Goal: Task Accomplishment & Management: Use online tool/utility

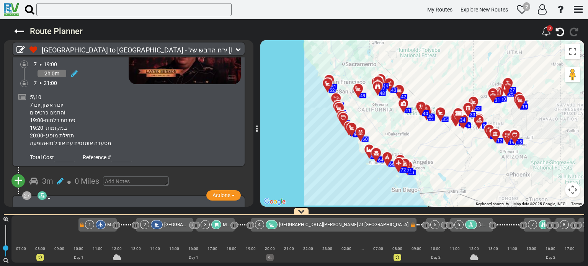
scroll to position [4287, 0]
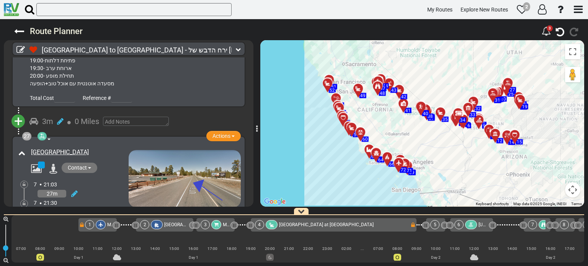
scroll to position [4524, 0]
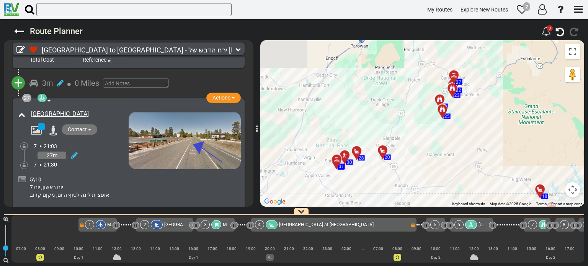
drag, startPoint x: 476, startPoint y: 68, endPoint x: 455, endPoint y: 195, distance: 128.5
click at [455, 197] on div "To activate drag with keyboard, press Alt + Enter. Once in keyboard drag state,…" at bounding box center [422, 123] width 324 height 166
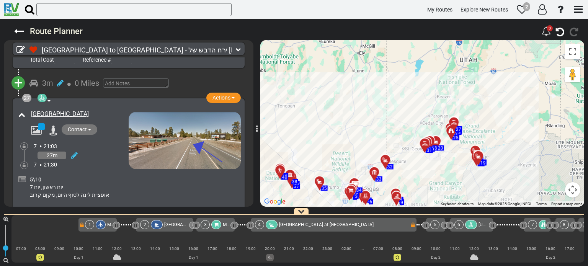
drag, startPoint x: 488, startPoint y: 96, endPoint x: 472, endPoint y: 116, distance: 26.1
click at [472, 116] on div "To activate drag with keyboard, press Alt + Enter. Once in keyboard drag state,…" at bounding box center [422, 123] width 324 height 166
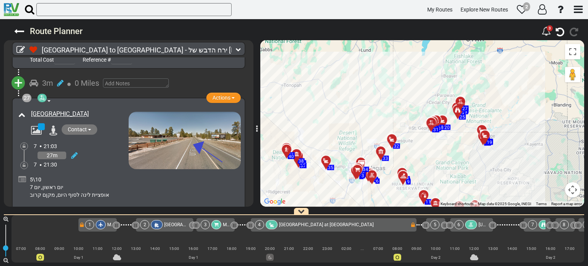
drag, startPoint x: 485, startPoint y: 142, endPoint x: 492, endPoint y: 118, distance: 25.8
click at [492, 118] on div "To activate drag with keyboard, press Alt + Enter. Once in keyboard drag state,…" at bounding box center [422, 123] width 324 height 166
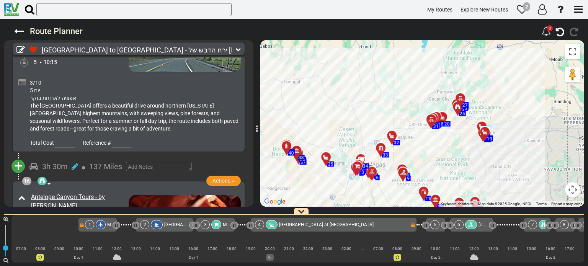
scroll to position [2534, 0]
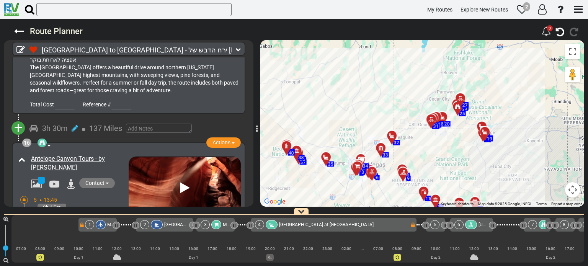
click at [120, 153] on div "Antelope Canyon Tours - by [PERSON_NAME]" at bounding box center [77, 163] width 101 height 21
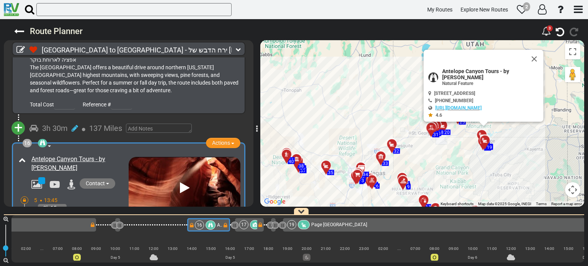
scroll to position [0, 1415]
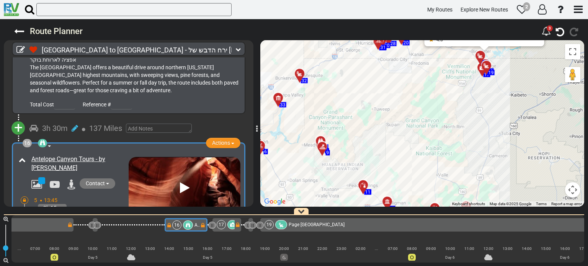
drag, startPoint x: 494, startPoint y: 175, endPoint x: 513, endPoint y: 174, distance: 18.8
click at [513, 174] on div "To activate drag with keyboard, press Alt + Enter. Once in keyboard drag state,…" at bounding box center [422, 123] width 324 height 166
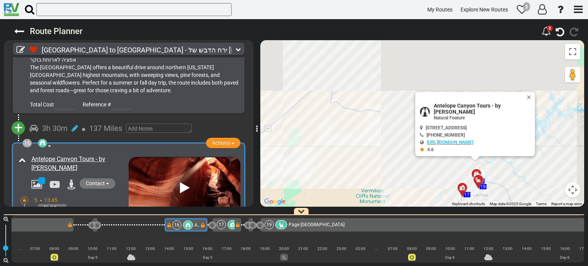
drag, startPoint x: 490, startPoint y: 86, endPoint x: 486, endPoint y: 210, distance: 123.7
click at [499, 262] on div "Route Planner 3" at bounding box center [294, 142] width 588 height 247
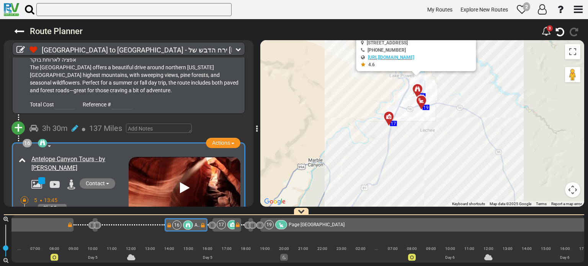
drag, startPoint x: 437, startPoint y: 170, endPoint x: 446, endPoint y: 78, distance: 92.3
click at [446, 78] on div "To activate drag with keyboard, press Alt + Enter. Once in keyboard drag state,…" at bounding box center [422, 123] width 324 height 166
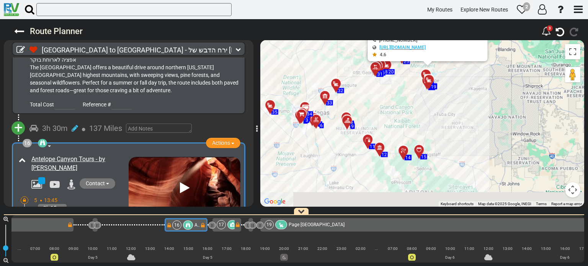
drag, startPoint x: 465, startPoint y: 178, endPoint x: 441, endPoint y: 118, distance: 64.9
click at [441, 118] on div "To activate drag with keyboard, press Alt + Enter. Once in keyboard drag state,…" at bounding box center [422, 123] width 324 height 166
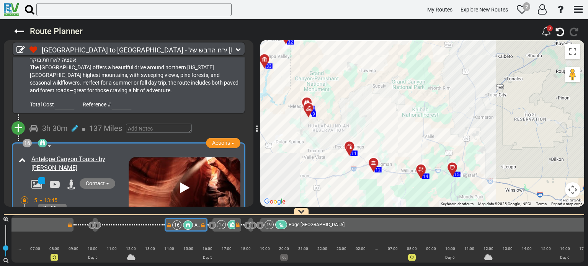
drag, startPoint x: 454, startPoint y: 139, endPoint x: 462, endPoint y: 141, distance: 7.9
click at [462, 141] on div "To activate drag with keyboard, press Alt + Enter. Once in keyboard drag state,…" at bounding box center [422, 123] width 324 height 166
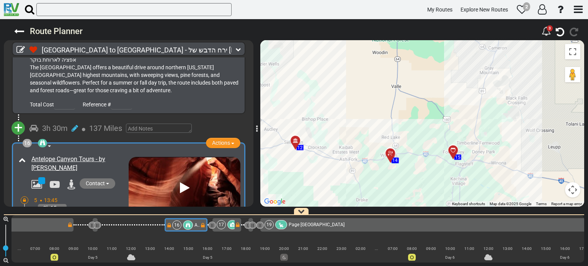
drag, startPoint x: 465, startPoint y: 158, endPoint x: 444, endPoint y: 91, distance: 69.8
click at [443, 86] on div "To activate drag with keyboard, press Alt + Enter. Once in keyboard drag state,…" at bounding box center [422, 123] width 324 height 166
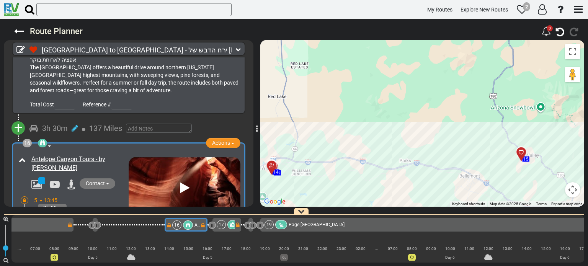
drag, startPoint x: 459, startPoint y: 122, endPoint x: 554, endPoint y: 80, distance: 104.0
click at [554, 80] on div "To activate drag with keyboard, press Alt + Enter. Once in keyboard drag state,…" at bounding box center [422, 123] width 324 height 166
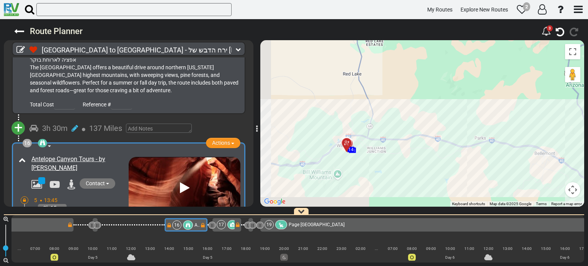
drag, startPoint x: 311, startPoint y: 162, endPoint x: 378, endPoint y: 142, distance: 69.8
click at [378, 142] on div "To activate drag with keyboard, press Alt + Enter. Once in keyboard drag state,…" at bounding box center [422, 123] width 324 height 166
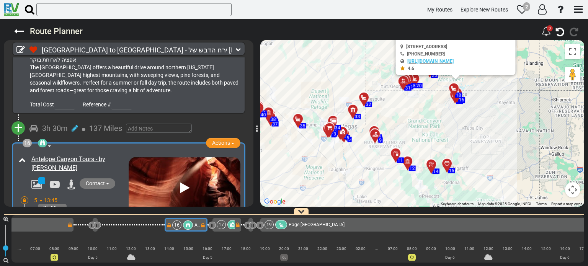
drag, startPoint x: 521, startPoint y: 149, endPoint x: 459, endPoint y: 171, distance: 65.5
click at [459, 171] on div "To activate drag with keyboard, press Alt + Enter. Once in keyboard drag state,…" at bounding box center [422, 123] width 324 height 166
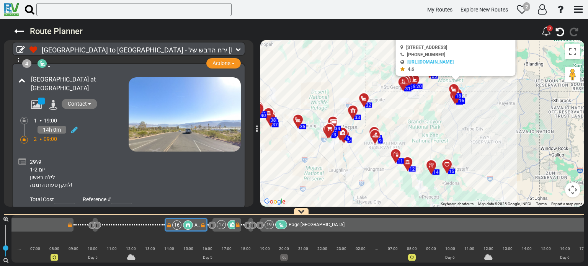
scroll to position [459, 0]
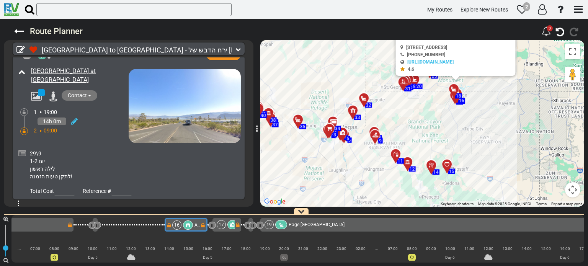
click at [25, 150] on icon at bounding box center [22, 154] width 8 height 8
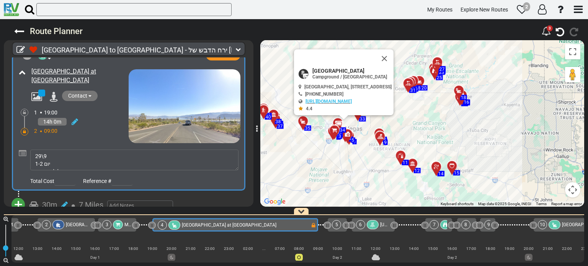
scroll to position [0, 86]
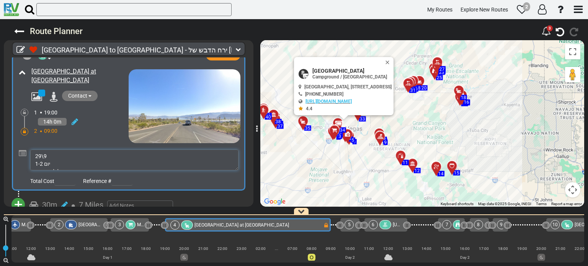
click at [33, 150] on textarea "29\9 יום 1-2 לילה ראשון לתקן טעות הזמנה!" at bounding box center [134, 160] width 208 height 21
click at [52, 150] on textarea "29\9 יום 1-2 לילה ראשון לתקן טעות הזמנה!" at bounding box center [134, 160] width 208 height 21
type textarea "29\9 יום שני יום 1-2 לילה ראשון לתקן טעות הזמנה!"
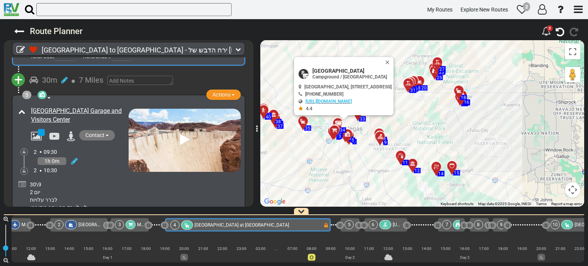
scroll to position [615, 0]
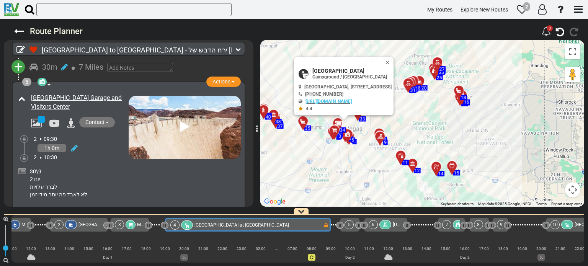
click at [21, 168] on icon at bounding box center [22, 172] width 8 height 8
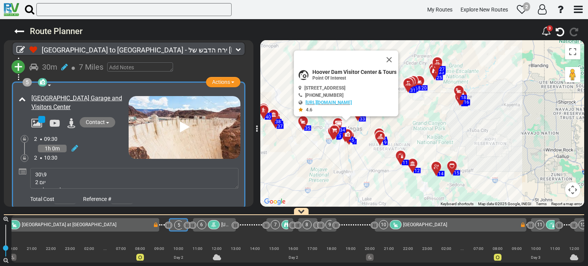
scroll to position [0, 261]
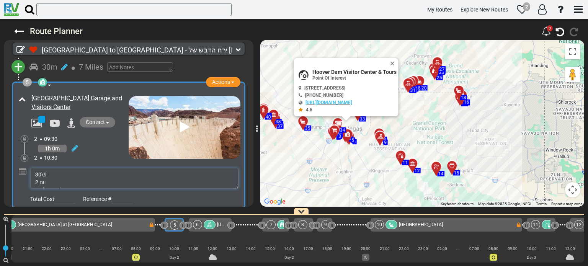
click at [47, 170] on textarea "30\9 יום 2 לברר עלויות לא לאבד פה יותר מידי זמן" at bounding box center [134, 178] width 208 height 21
type textarea "30\9 יום שלישי יום 2 לברר עלויות לא לאבד פה יותר מידי זמן"
click at [246, 183] on div "5 Point Of Interest Museum Actions Add Activity Replace Remove" at bounding box center [129, 145] width 250 height 128
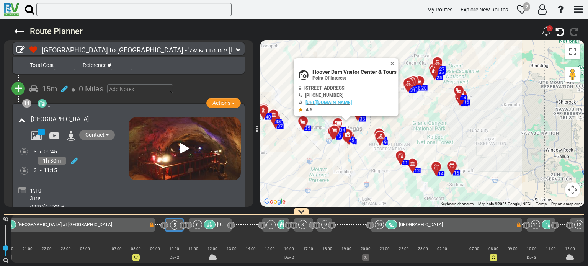
scroll to position [1637, 0]
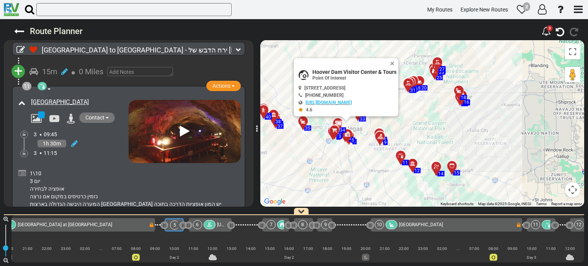
click at [24, 170] on icon at bounding box center [22, 174] width 8 height 8
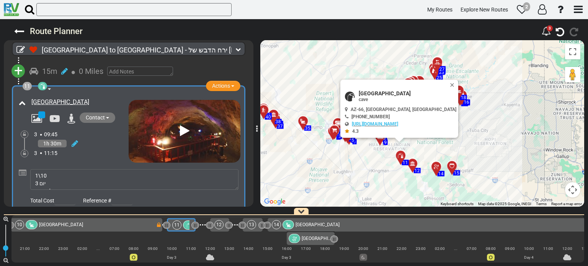
scroll to position [0, 623]
click at [48, 169] on textarea "1\10 יום 3 אופציה לבחירה נזמין כרטיסים במקום אם נרצה המערה היבשה הגדולה בארצות …" at bounding box center [134, 179] width 208 height 21
type textarea "1\10 יום 3 אופציה לבחירה נזמין כרטיסים במקום אם נרצה המערה היבשה הגדולה בארצות …"
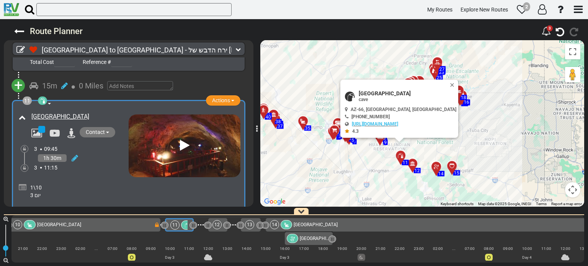
scroll to position [1621, 0]
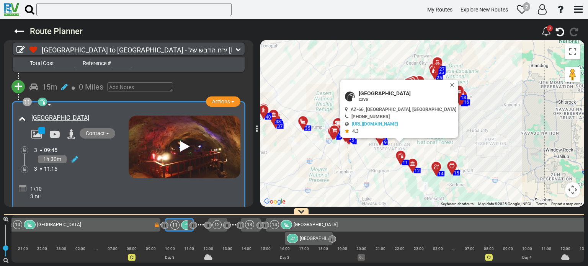
click at [24, 185] on icon at bounding box center [23, 189] width 8 height 8
click at [51, 185] on textarea "1\10 יום 3 אופציה לבחירה נזמין כרטיסים במקום אם נרצה המערה היבשה הגדולה בארצות …" at bounding box center [134, 195] width 208 height 21
type textarea "1\10 יום ריביעי- ערב יום כיפור יום 3 אופציה לבחירה נזמין כרטיסים במקום אם נרצה …"
click at [247, 144] on div "11 cave Day Tour Natural Feature Actions Add Activity Replace Remove" at bounding box center [129, 164] width 250 height 126
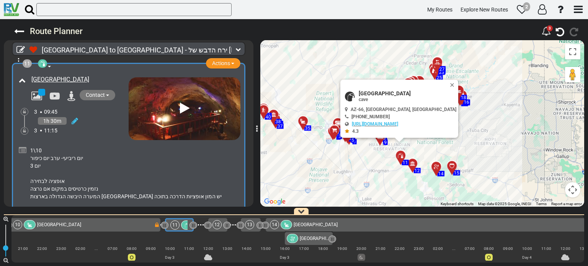
scroll to position [1697, 0]
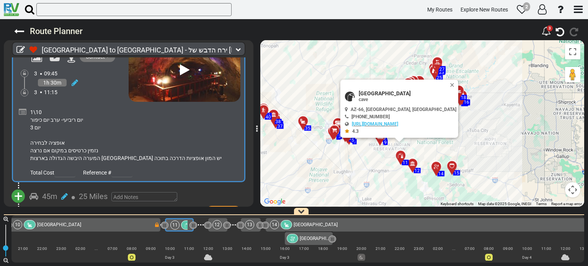
click at [20, 108] on icon at bounding box center [23, 112] width 8 height 8
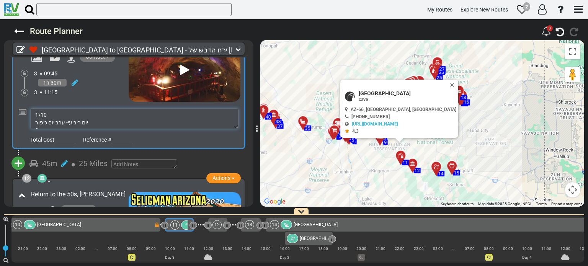
click at [72, 108] on textarea "1\10 יום ריביעי- ערב יום כיפור יום 3 אופציה לבחירה נזמין כרטיסים במקום אם נרצה …" at bounding box center [134, 118] width 208 height 21
click at [74, 108] on textarea "1\10 יום ריביעי- ערב יום כיפור יום 3 אופציה לבחירה נזמין כרטיסים במקום אם נרצה …" at bounding box center [134, 118] width 208 height 21
click at [89, 108] on textarea "1\10 יום רביעי- ערב יום כיפור יום 3 אופציה לבחירה נזמין כרטיסים במקום אם נרצה ה…" at bounding box center [134, 118] width 208 height 21
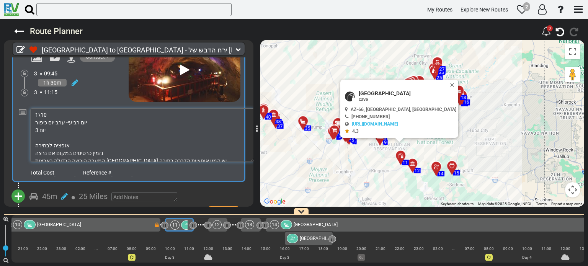
drag, startPoint x: 233, startPoint y: 111, endPoint x: 252, endPoint y: 145, distance: 38.4
click at [252, 145] on div "1 Airport Actions Add Activity Replace" at bounding box center [129, 131] width 250 height 149
click at [42, 122] on textarea "1\10 יום רביעי- ערב יום כיפור יום 3 אופציה לבחירה נזמין כרטיסים במקום אם נרצה ה…" at bounding box center [142, 135] width 224 height 54
type textarea "1\10 יום רביעי- ערב יום כיפור יום 3 אופציה לבחירה נזמין כרטיסים במקום אם נרצה ה…"
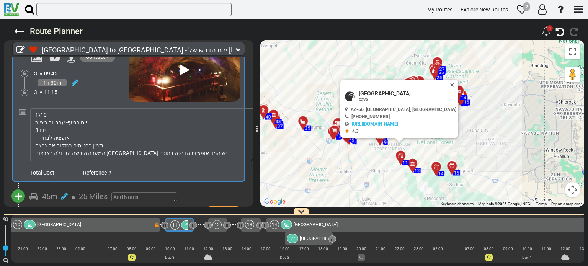
click at [220, 191] on div "45m 25 Miles" at bounding box center [134, 196] width 210 height 11
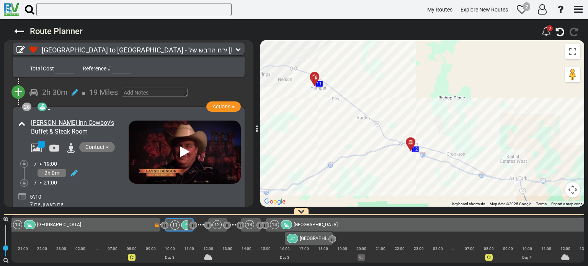
scroll to position [4338, 0]
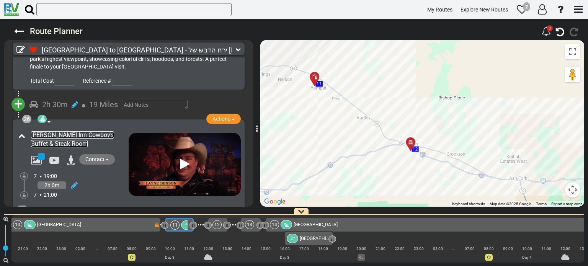
click at [83, 131] on link "[PERSON_NAME]'s Inn Cowboy's Buffet & Steak Room" at bounding box center [72, 139] width 83 height 16
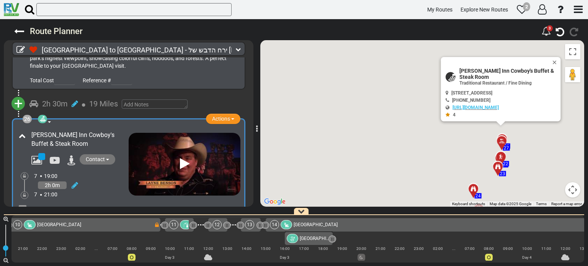
scroll to position [0, 2229]
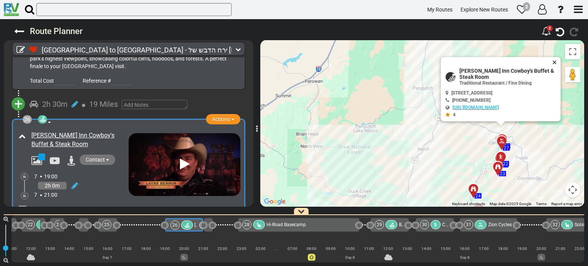
click at [553, 61] on button "Close" at bounding box center [556, 62] width 9 height 11
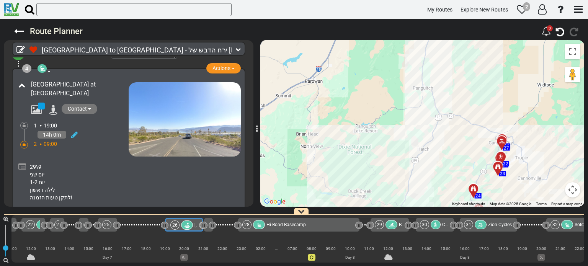
scroll to position [434, 0]
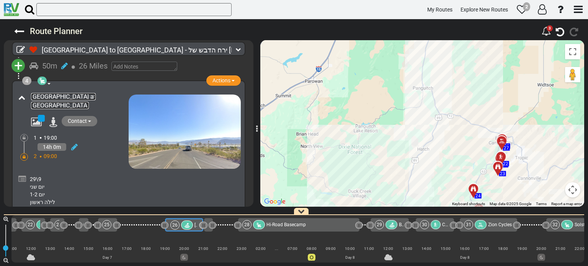
click at [81, 93] on link "[GEOGRAPHIC_DATA][PERSON_NAME] at [GEOGRAPHIC_DATA]" at bounding box center [63, 101] width 65 height 16
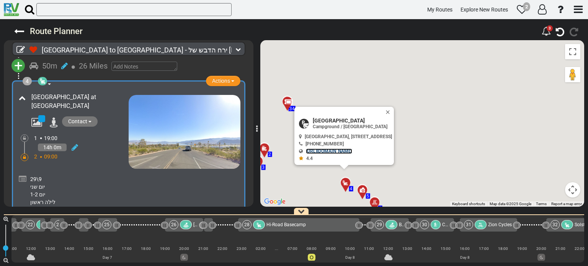
scroll to position [0, 86]
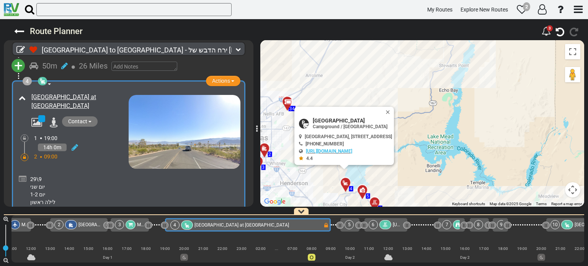
drag, startPoint x: 398, startPoint y: 110, endPoint x: 410, endPoint y: 93, distance: 20.4
click at [394, 110] on button "Close" at bounding box center [389, 112] width 9 height 11
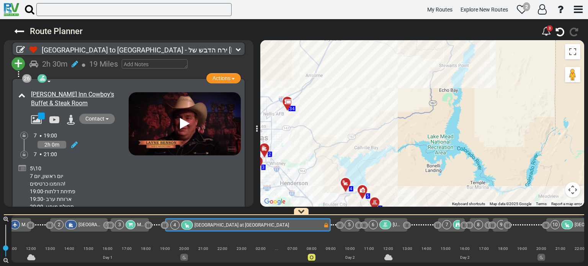
scroll to position [4402, 0]
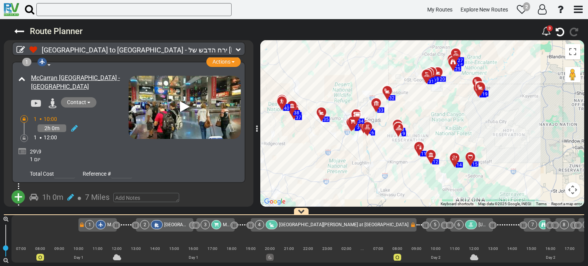
drag, startPoint x: 552, startPoint y: 103, endPoint x: 422, endPoint y: 110, distance: 130.0
click at [422, 110] on div "To activate drag with keyboard, press Alt + Enter. Once in keyboard drag state,…" at bounding box center [422, 123] width 324 height 166
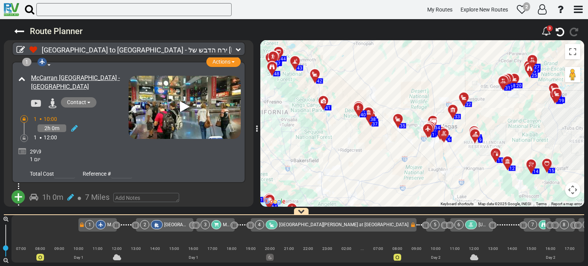
drag, startPoint x: 388, startPoint y: 135, endPoint x: 478, endPoint y: 122, distance: 90.6
click at [478, 122] on div "To activate drag with keyboard, press Alt + Enter. Once in keyboard drag state,…" at bounding box center [422, 123] width 324 height 166
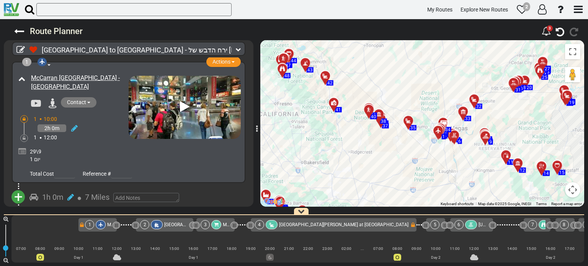
drag, startPoint x: 300, startPoint y: 75, endPoint x: 310, endPoint y: 77, distance: 10.4
click at [310, 77] on div "To activate drag with keyboard, press Alt + Enter. Once in keyboard drag state,…" at bounding box center [422, 123] width 324 height 166
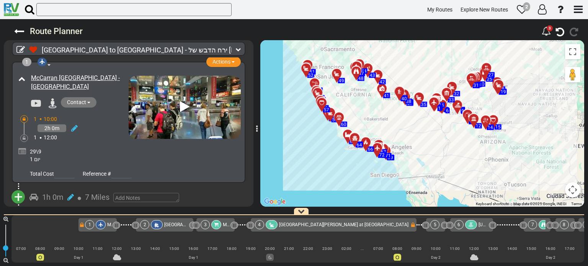
drag, startPoint x: 331, startPoint y: 112, endPoint x: 389, endPoint y: 111, distance: 58.6
click at [389, 111] on div "To activate drag with keyboard, press Alt + Enter. Once in keyboard drag state,…" at bounding box center [422, 123] width 324 height 166
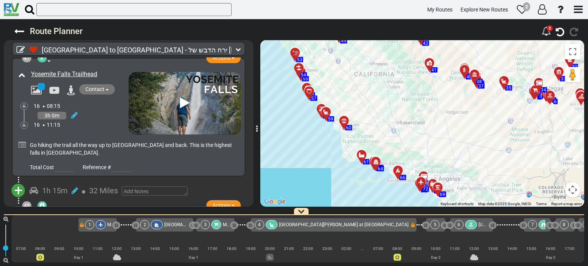
scroll to position [7774, 0]
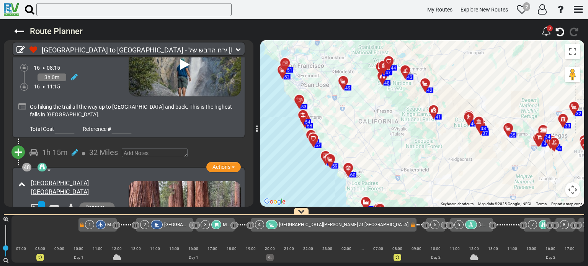
drag, startPoint x: 325, startPoint y: 145, endPoint x: 326, endPoint y: 173, distance: 27.9
click at [326, 173] on div "To activate drag with keyboard, press Alt + Enter. Once in keyboard drag state,…" at bounding box center [422, 123] width 324 height 166
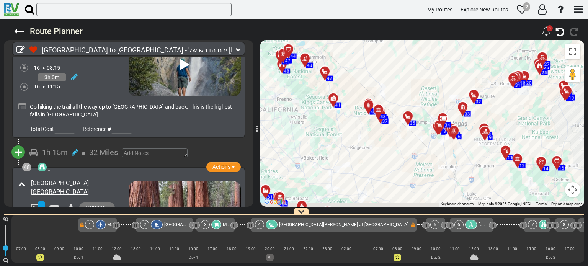
drag, startPoint x: 454, startPoint y: 130, endPoint x: 354, endPoint y: 119, distance: 100.2
click at [354, 119] on div "To activate drag with keyboard, press Alt + Enter. Once in keyboard drag state,…" at bounding box center [422, 123] width 324 height 166
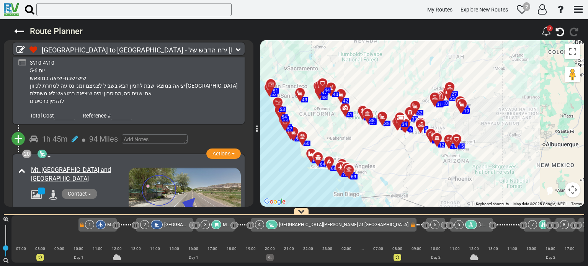
scroll to position [0, 0]
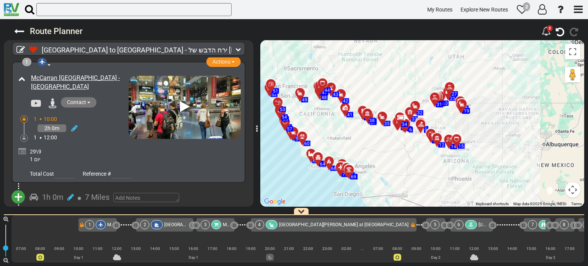
click at [237, 49] on icon at bounding box center [237, 49] width 5 height 5
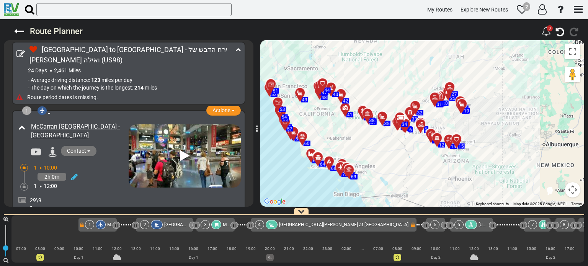
click at [240, 47] on icon at bounding box center [237, 49] width 5 height 5
